Goal: Transaction & Acquisition: Purchase product/service

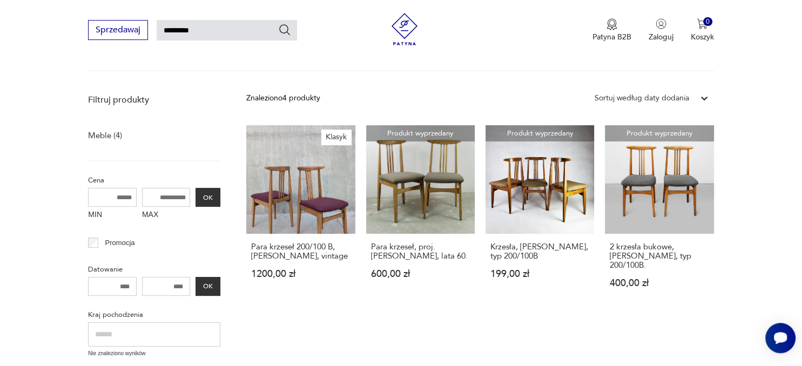
scroll to position [110, 0]
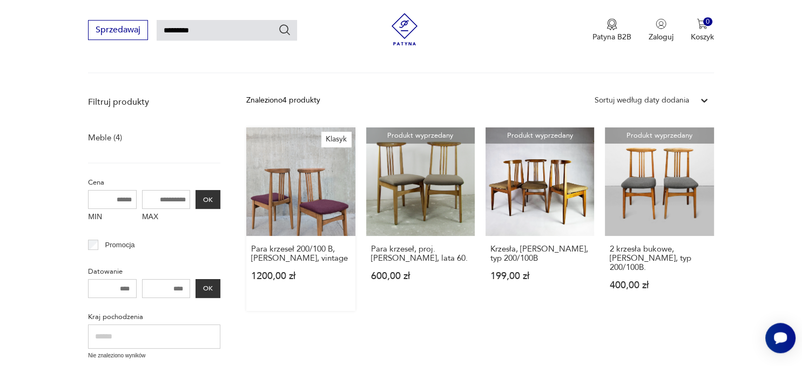
click at [327, 194] on link "Klasyk Para krzeseł 200/100 B, [PERSON_NAME], vintage 1200,00 zł" at bounding box center [300, 219] width 108 height 184
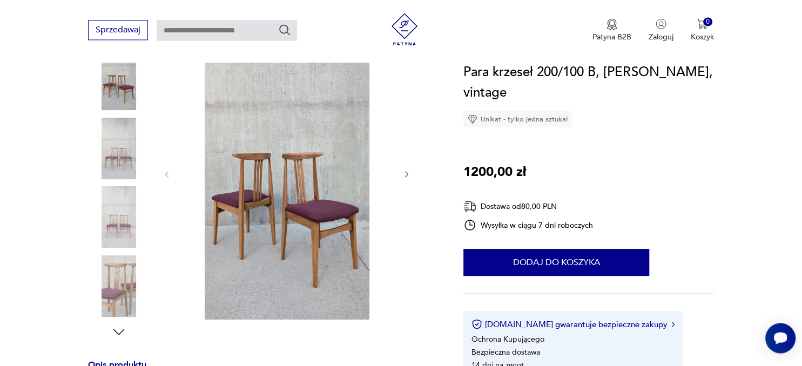
scroll to position [366, 0]
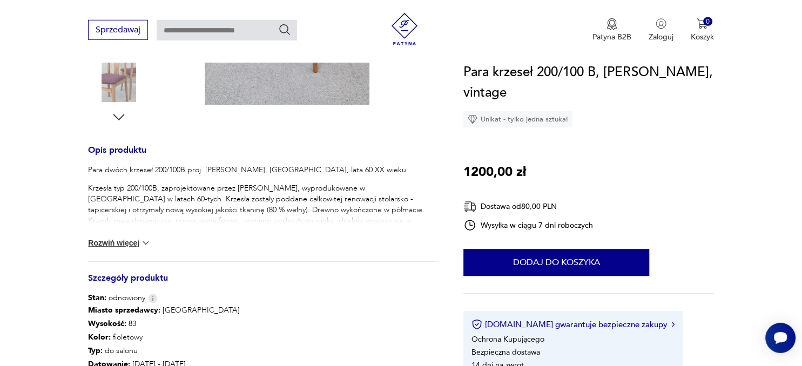
click at [124, 242] on button "Rozwiń więcej" at bounding box center [119, 242] width 63 height 11
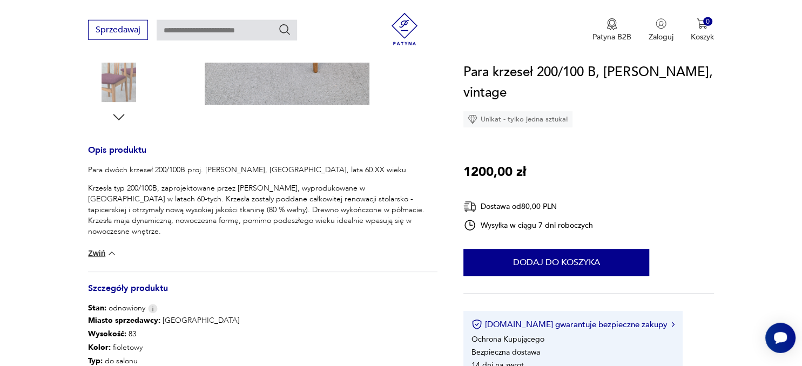
type input "*********"
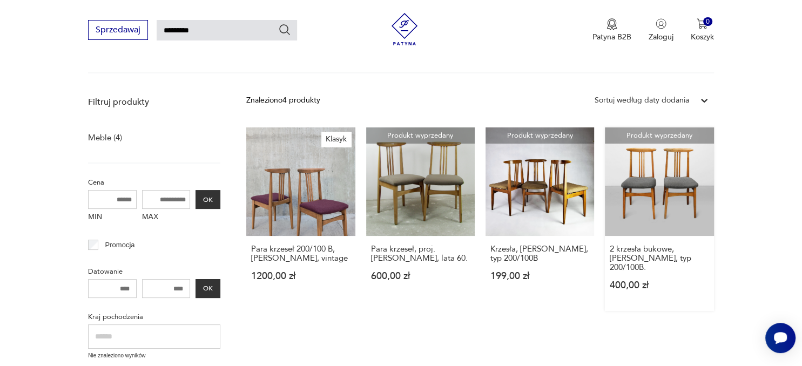
click at [698, 217] on link "Produkt wyprzedany 2 krzesła bukowe, [PERSON_NAME], typ 200/100B. 400,00 zł" at bounding box center [659, 219] width 108 height 184
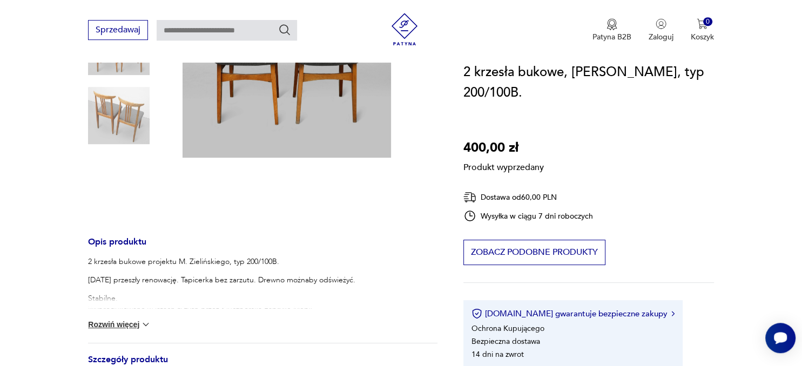
scroll to position [231, 0]
click at [128, 325] on button "Rozwiń więcej" at bounding box center [119, 324] width 63 height 11
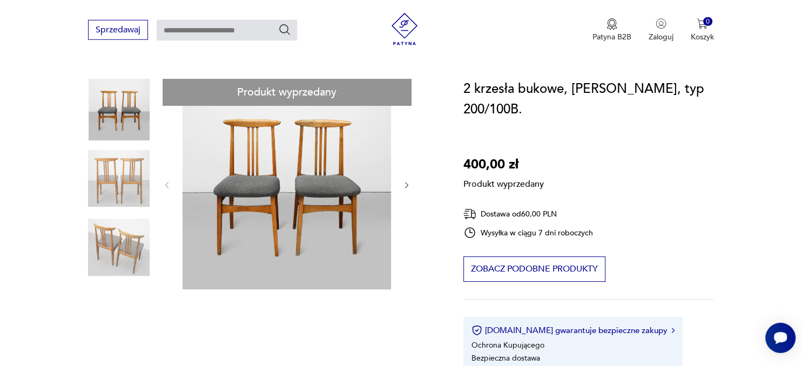
scroll to position [94, 0]
